Goal: Information Seeking & Learning: Understand process/instructions

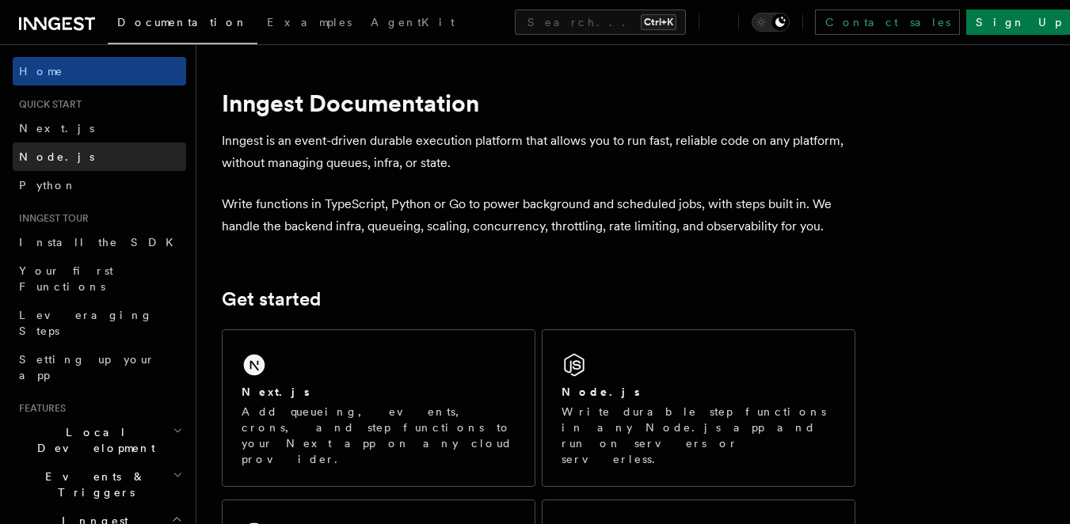
click at [97, 165] on link "Node.js" at bounding box center [99, 157] width 173 height 29
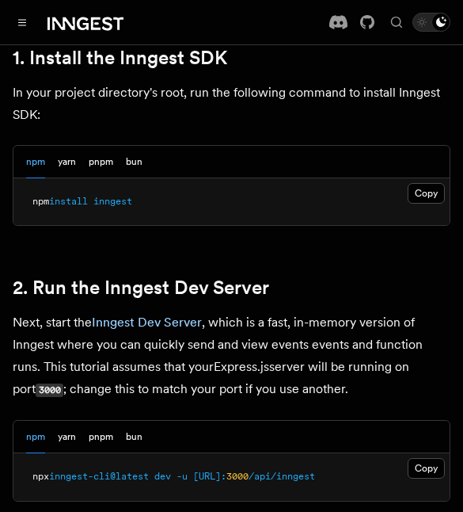
scroll to position [1107, 0]
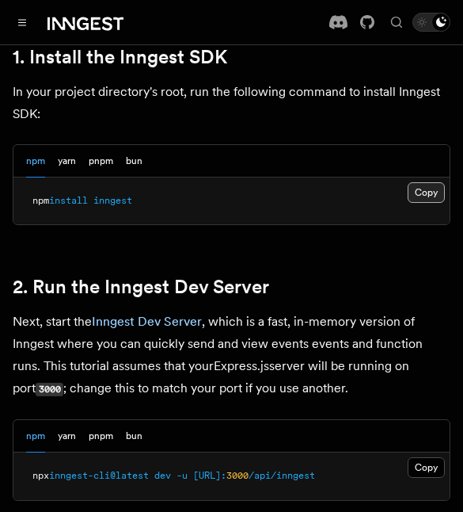
click at [428, 199] on button "Copy Copied" at bounding box center [426, 192] width 37 height 21
click at [424, 195] on button "Copy Copied" at bounding box center [426, 192] width 37 height 21
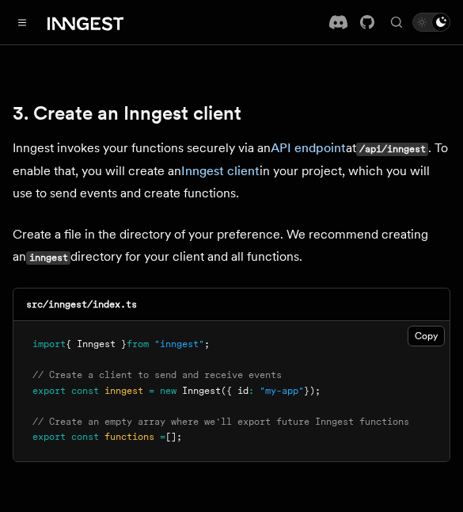
scroll to position [1983, 0]
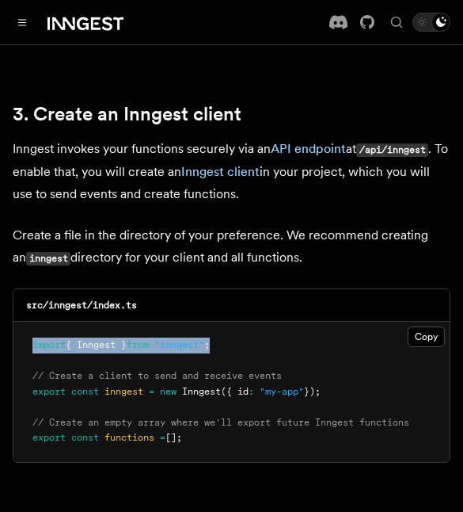
drag, startPoint x: 34, startPoint y: 319, endPoint x: 237, endPoint y: 307, distance: 203.1
click at [237, 322] on pre "import { Inngest } from "inngest" ; // Create a client to send and receive even…" at bounding box center [231, 392] width 436 height 140
copy span "import { Inngest } from "inngest" ;"
drag, startPoint x: 33, startPoint y: 371, endPoint x: 356, endPoint y: 373, distance: 323.2
click at [356, 373] on pre "import { Inngest } from "inngest" ; // Create a client to send and receive even…" at bounding box center [231, 392] width 436 height 140
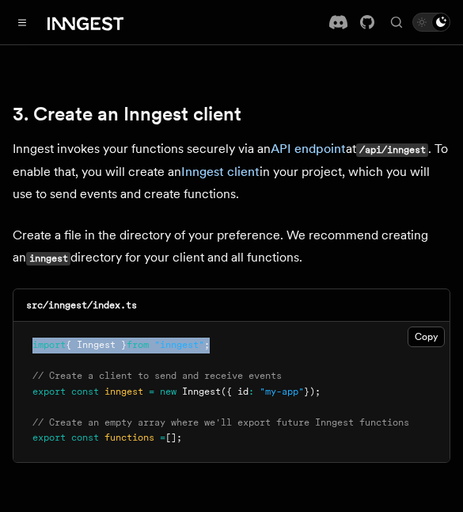
copy span "export const inngest = new Inngest ({ id : "my-app" });"
drag, startPoint x: 32, startPoint y: 413, endPoint x: 201, endPoint y: 422, distance: 168.9
click at [201, 422] on pre "import { Inngest } from "inngest" ; // Create a client to send and receive even…" at bounding box center [231, 392] width 436 height 140
copy span "export const functions = [];"
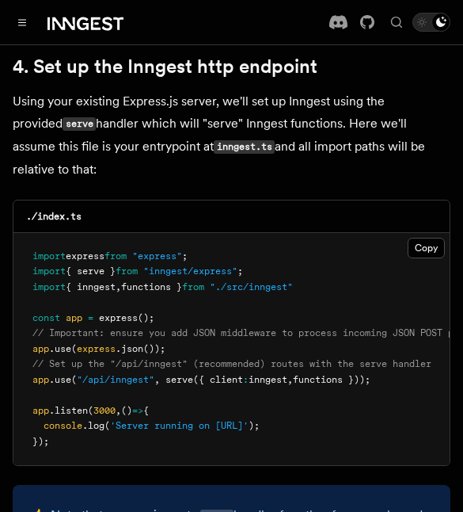
scroll to position [2442, 0]
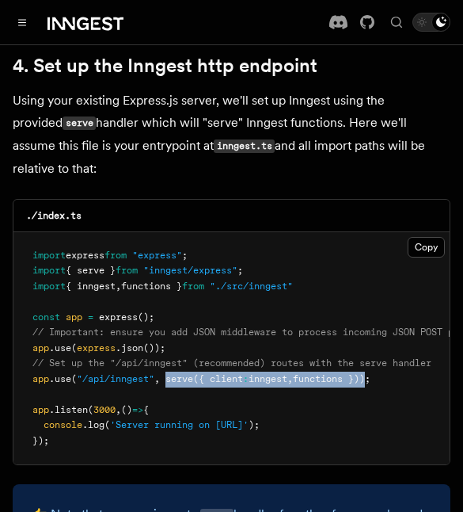
drag, startPoint x: 170, startPoint y: 339, endPoint x: 378, endPoint y: 329, distance: 207.8
click at [371, 373] on span "app .use ( "/api/inngest" , serve ({ client : inngest , functions }));" at bounding box center [201, 378] width 338 height 11
copy span "serve ({ client : inngest , functions })"
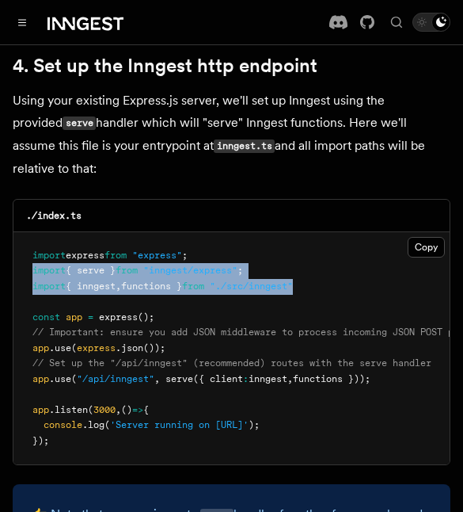
drag, startPoint x: 34, startPoint y: 224, endPoint x: 322, endPoint y: 243, distance: 288.9
click at [322, 243] on pre "import express from "express" ; import { serve } from "inngest/express" ; impor…" at bounding box center [231, 348] width 436 height 233
copy code "import { serve } from "inngest/express" ; import { inngest , functions } from "…"
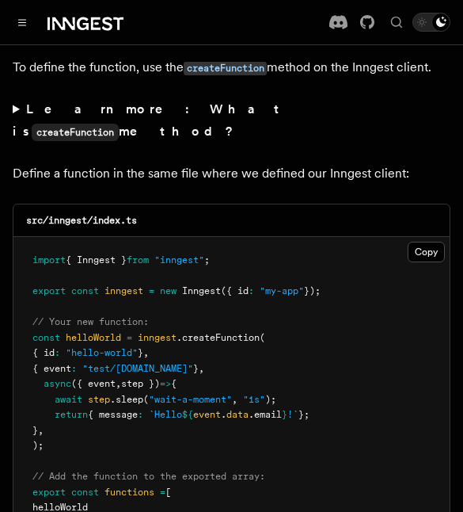
scroll to position [3273, 0]
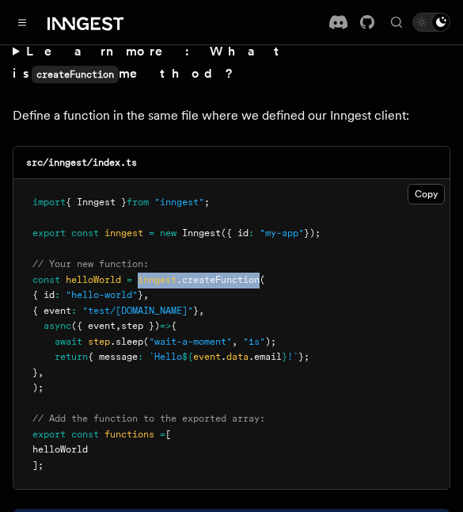
drag, startPoint x: 142, startPoint y: 200, endPoint x: 267, endPoint y: 196, distance: 125.2
click at [267, 196] on pre "import { Inngest } from "inngest" ; export const inngest = new Inngest ({ id : …" at bounding box center [231, 334] width 436 height 310
copy span "inngest .createFunction"
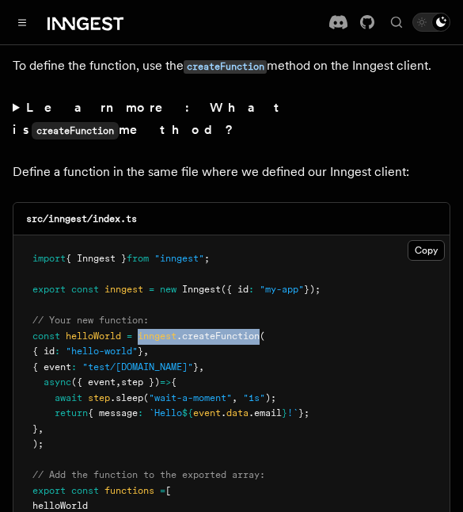
scroll to position [3223, 0]
